Goal: Task Accomplishment & Management: Manage account settings

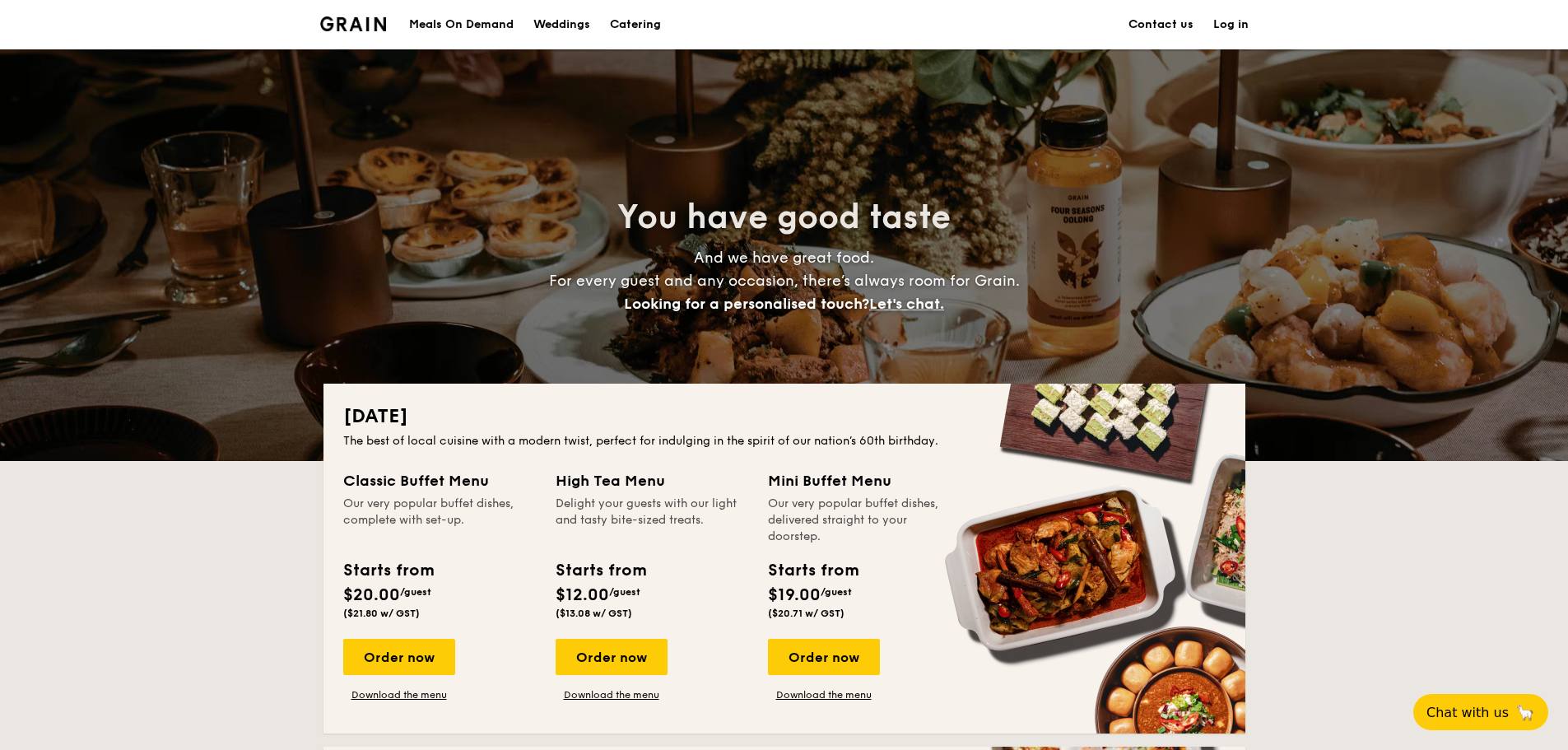
click at [1230, 31] on link "Log in" at bounding box center [1230, 24] width 36 height 49
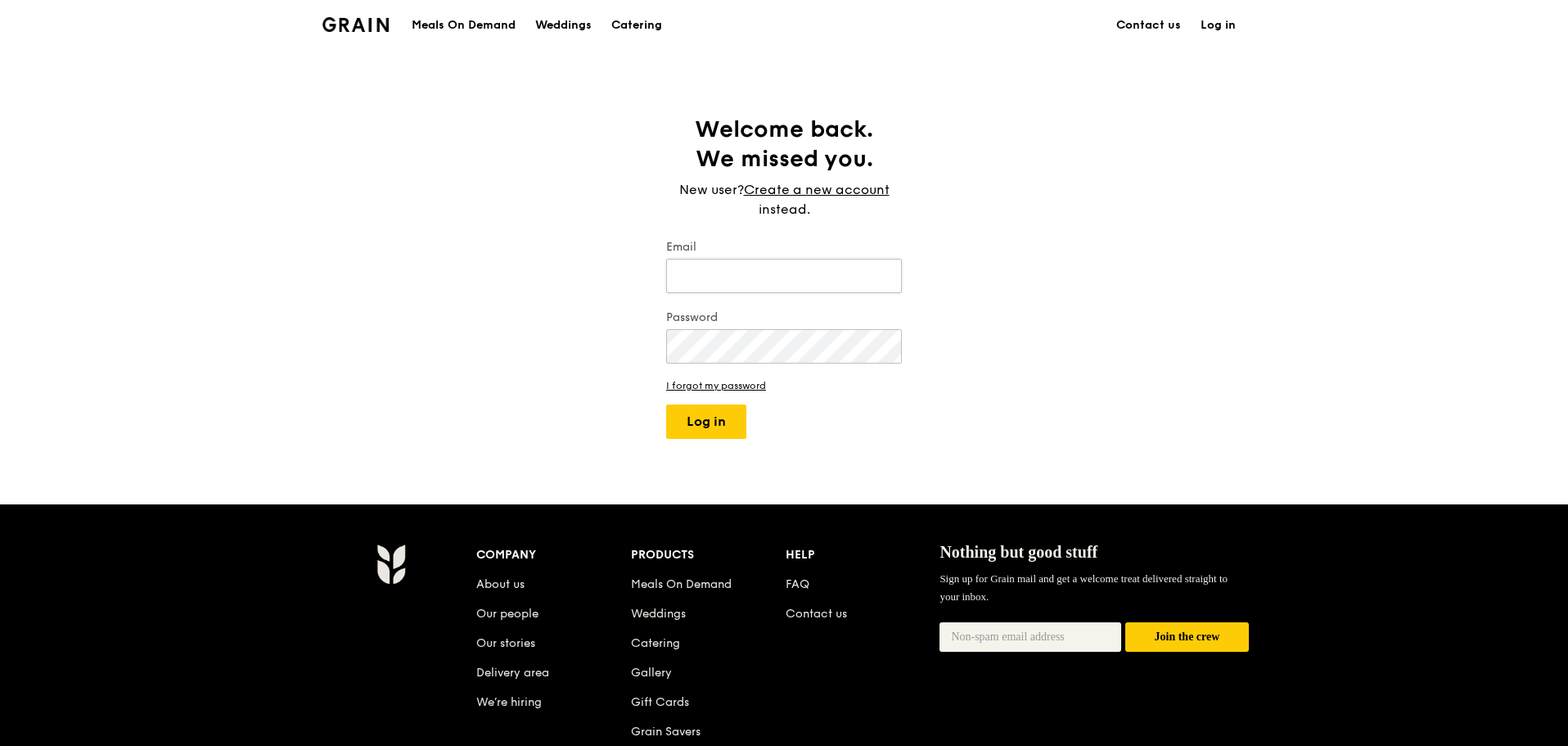
click at [727, 289] on input "Email" at bounding box center [784, 277] width 236 height 35
type input "[PERSON_NAME][EMAIL_ADDRESS][DOMAIN_NAME]"
click at [719, 430] on button "Log in" at bounding box center [706, 421] width 81 height 35
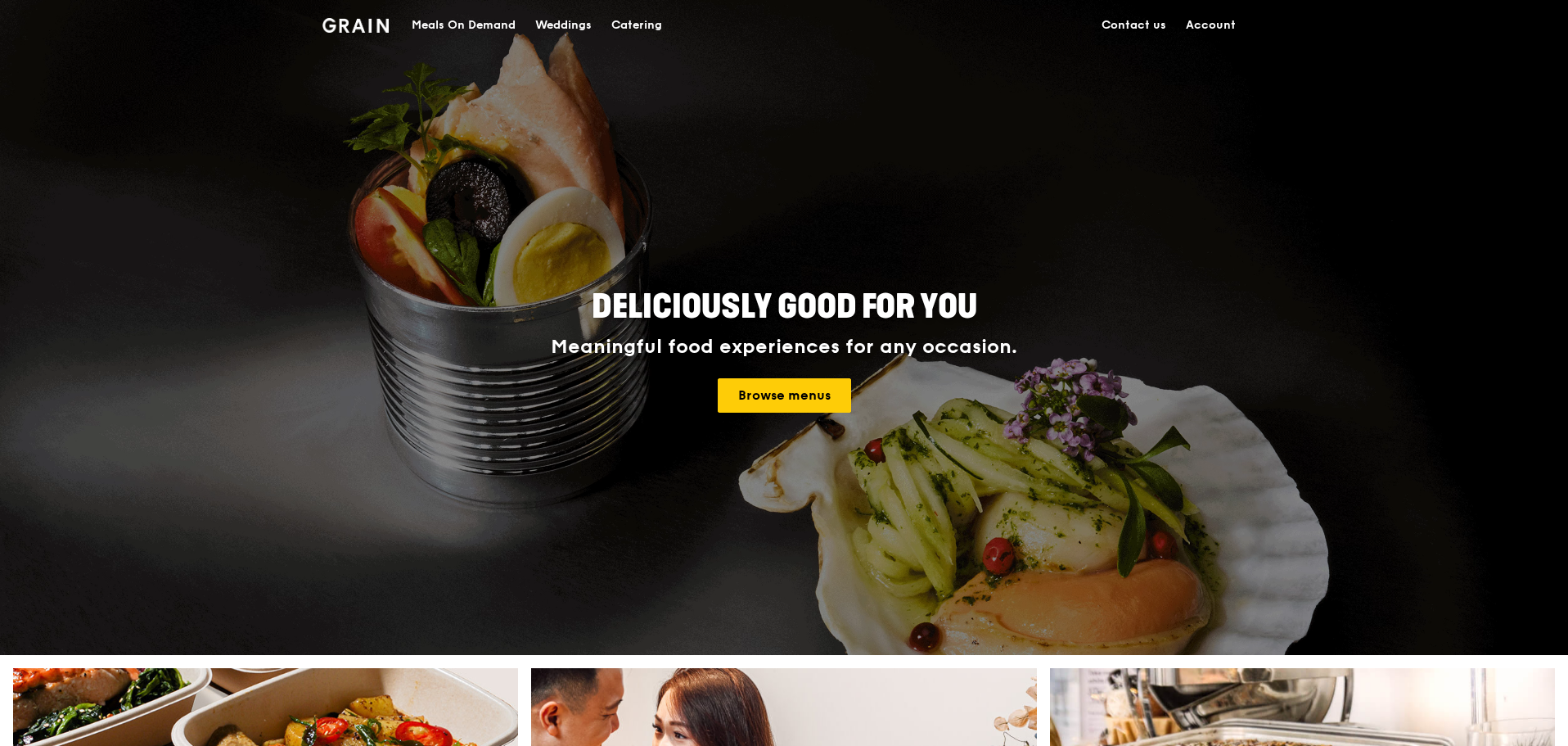
click at [1198, 16] on link "Account" at bounding box center [1211, 25] width 70 height 49
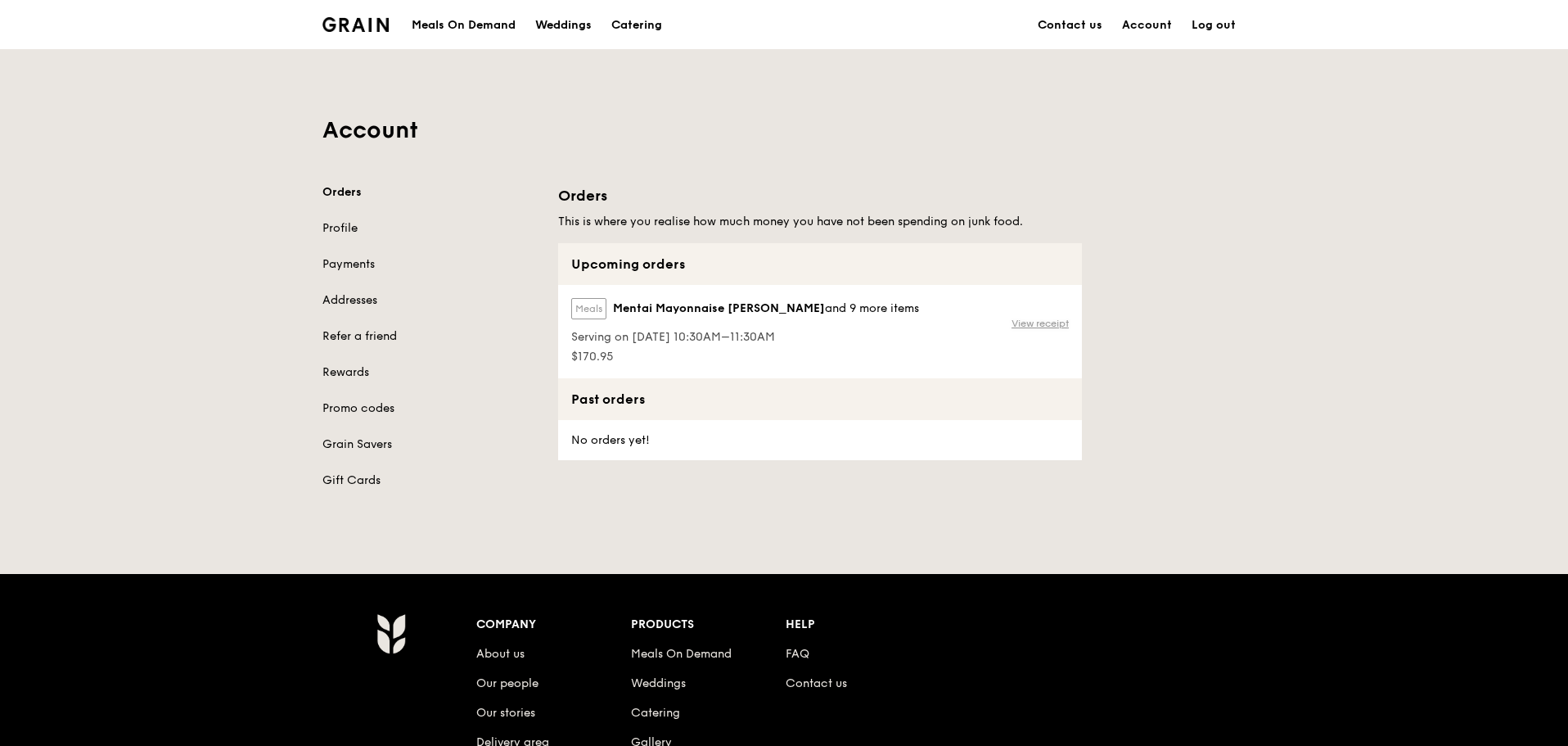
click at [1051, 325] on link "View receipt" at bounding box center [1040, 324] width 58 height 13
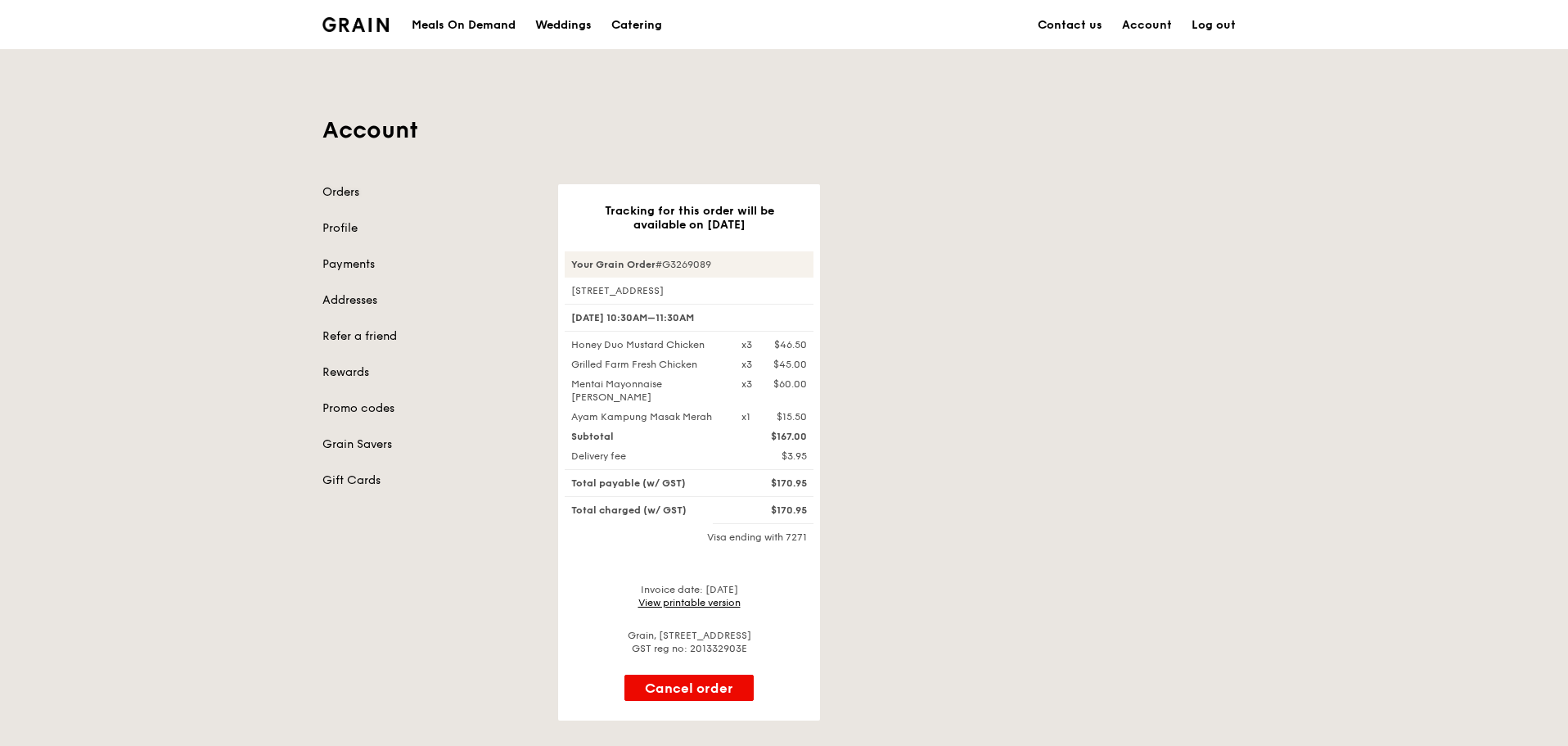
click at [381, 194] on link "Orders" at bounding box center [430, 192] width 216 height 16
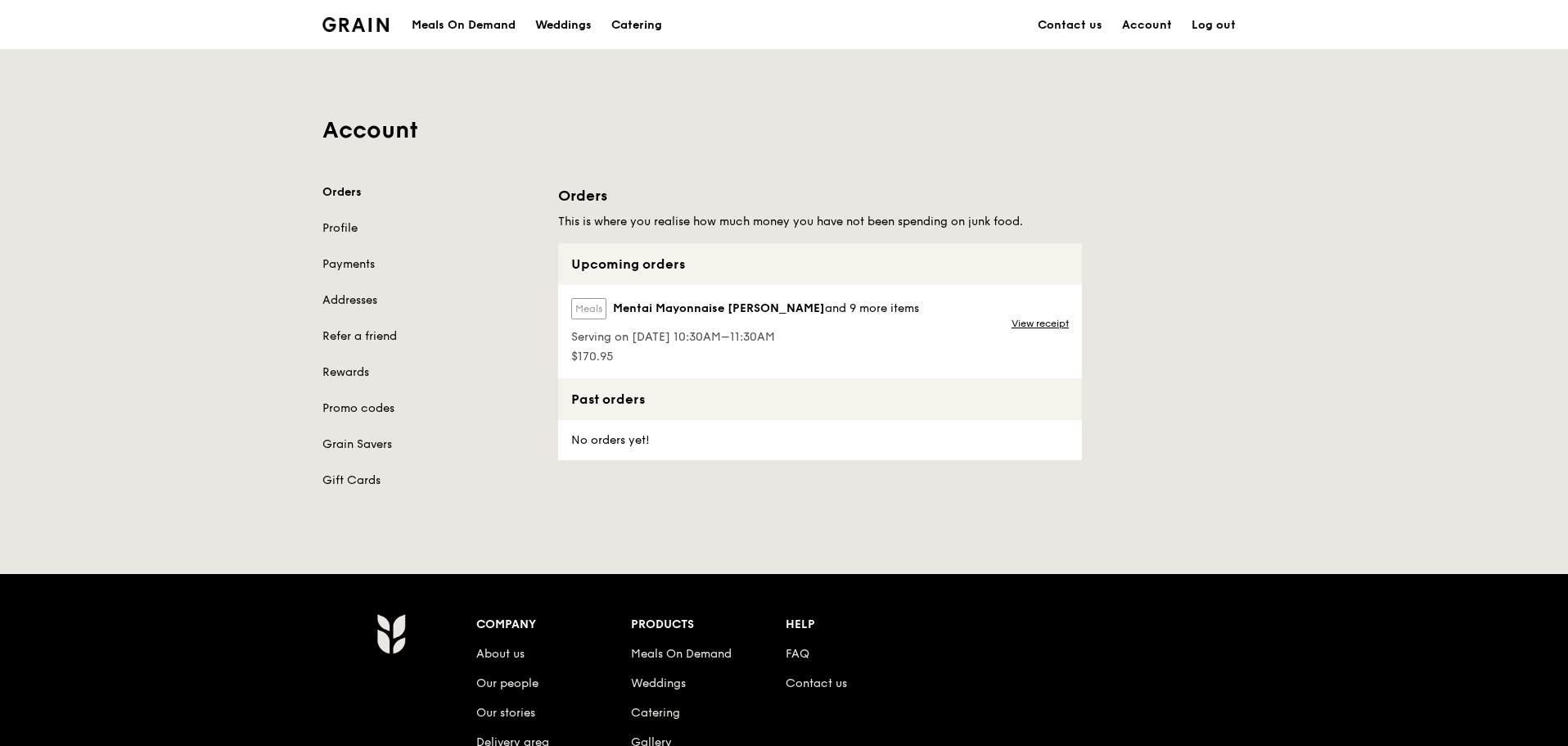
click at [869, 306] on span "and 9 more items" at bounding box center [872, 308] width 94 height 14
click at [601, 309] on label "Meals" at bounding box center [588, 308] width 36 height 21
click at [600, 368] on div "Meals Mentai Mayonnaise Aburi Salmon and 9 more items Serving on [DATE] 10:30AM…" at bounding box center [744, 331] width 370 height 93
click at [646, 253] on div "Upcoming orders" at bounding box center [820, 264] width 524 height 42
click at [1043, 322] on link "View receipt" at bounding box center [1040, 324] width 58 height 13
